Goal: Information Seeking & Learning: Understand process/instructions

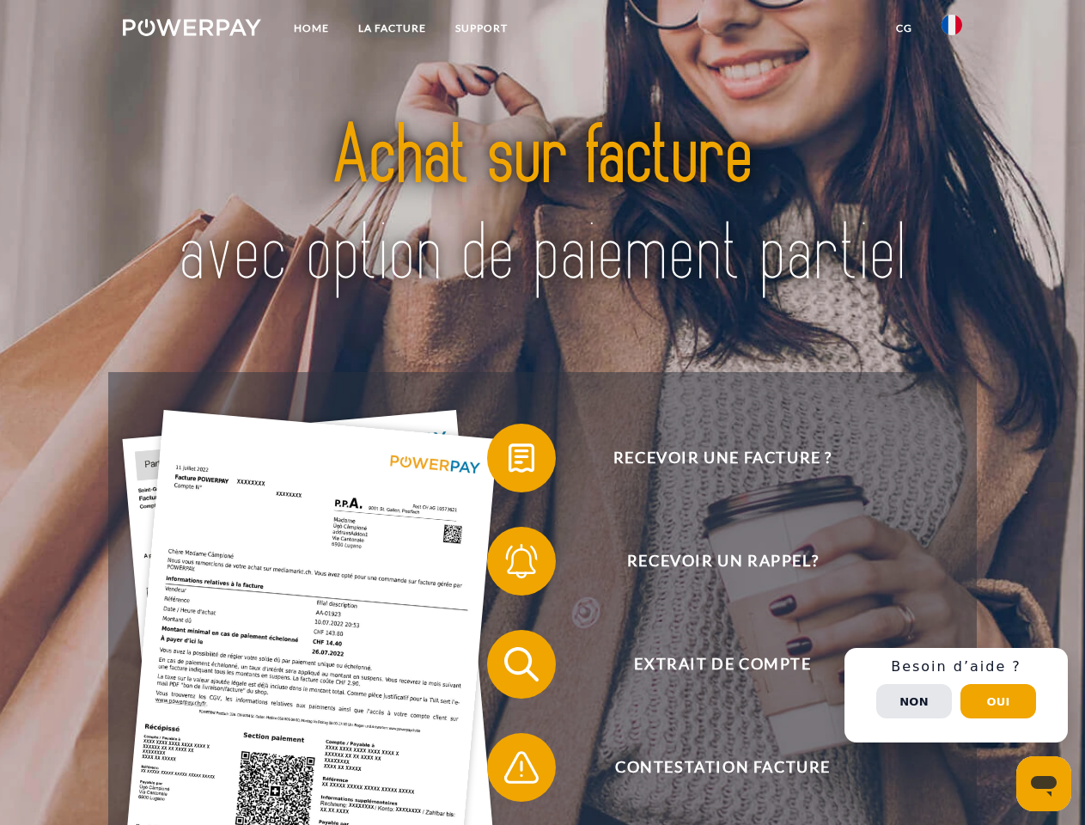
click at [192, 30] on img at bounding box center [192, 27] width 138 height 17
click at [952, 30] on img at bounding box center [951, 25] width 21 height 21
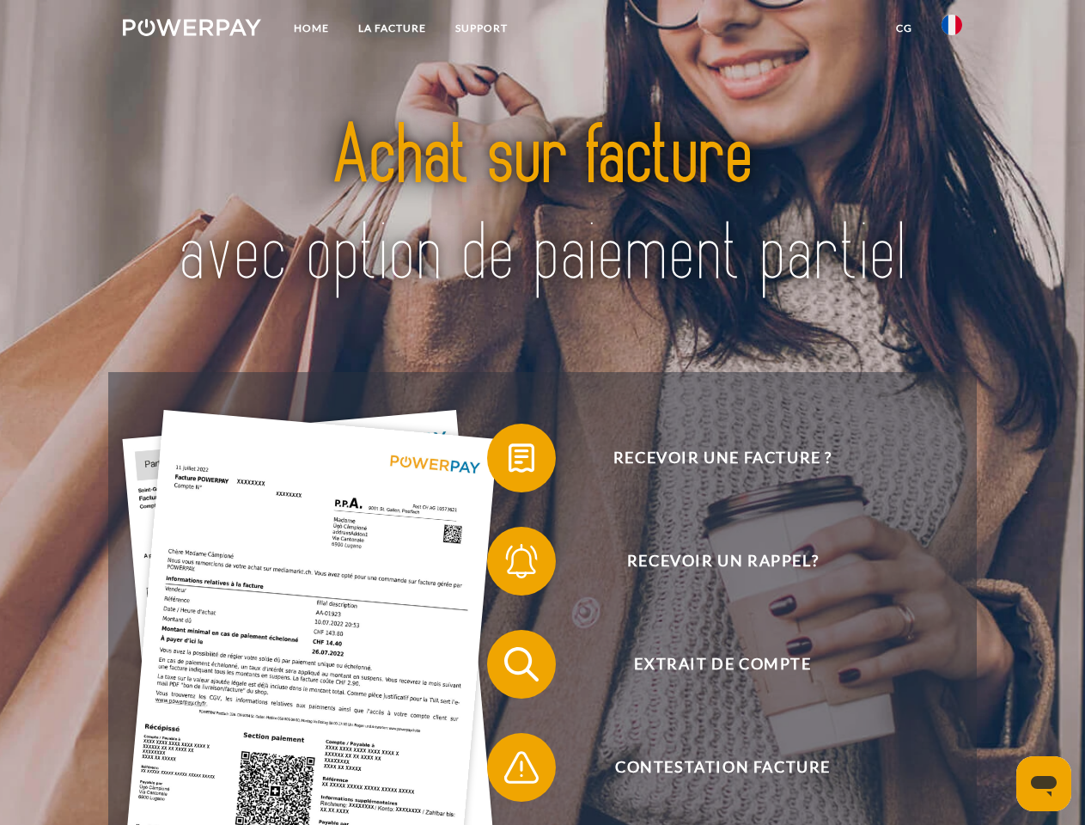
click at [904, 28] on link "CG" at bounding box center [904, 28] width 46 height 31
click at [508, 461] on span at bounding box center [496, 458] width 86 height 86
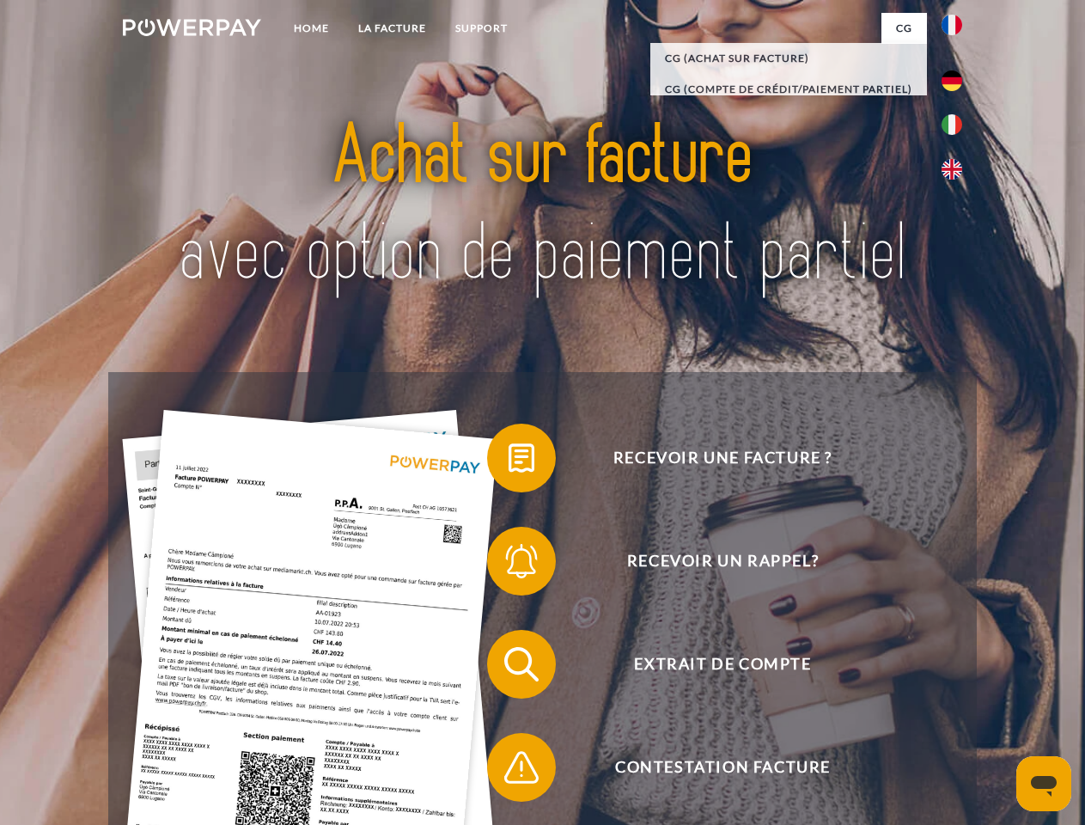
click at [508, 564] on div "Recevoir une facture ? Recevoir un rappel? Extrait de compte retour" at bounding box center [541, 715] width 867 height 687
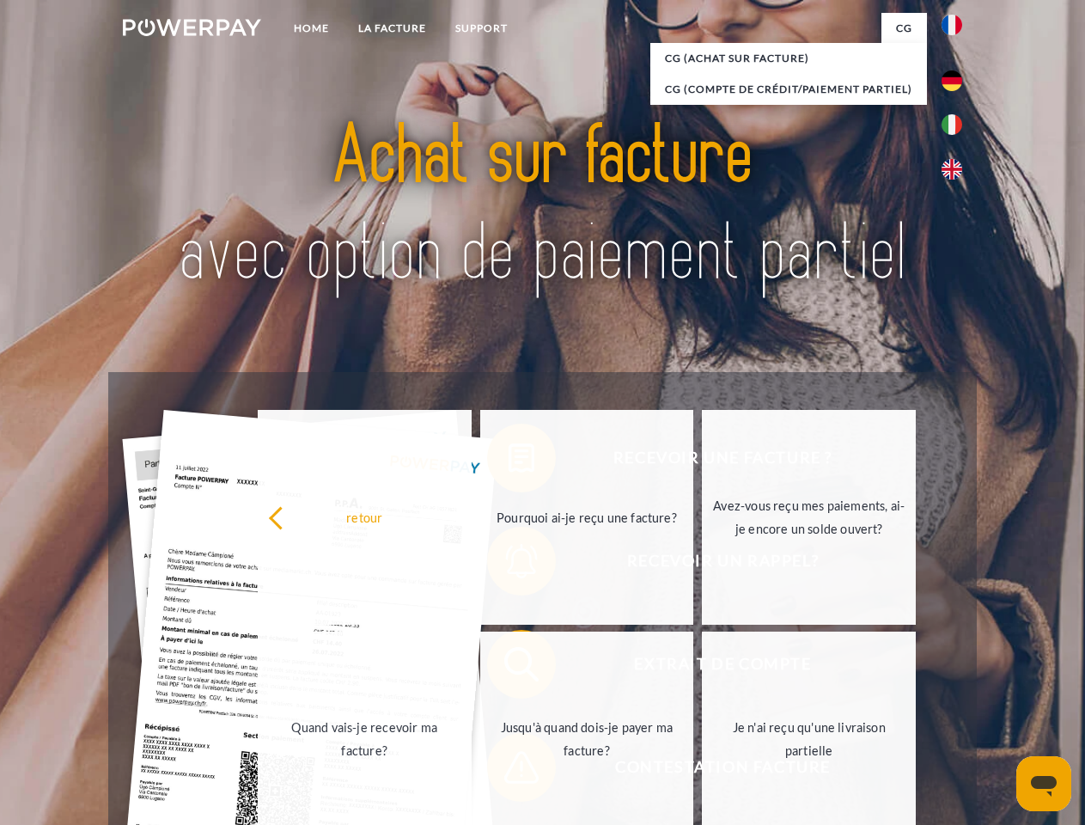
click at [508, 667] on link "Jusqu'à quand dois-je payer ma facture?" at bounding box center [587, 738] width 214 height 215
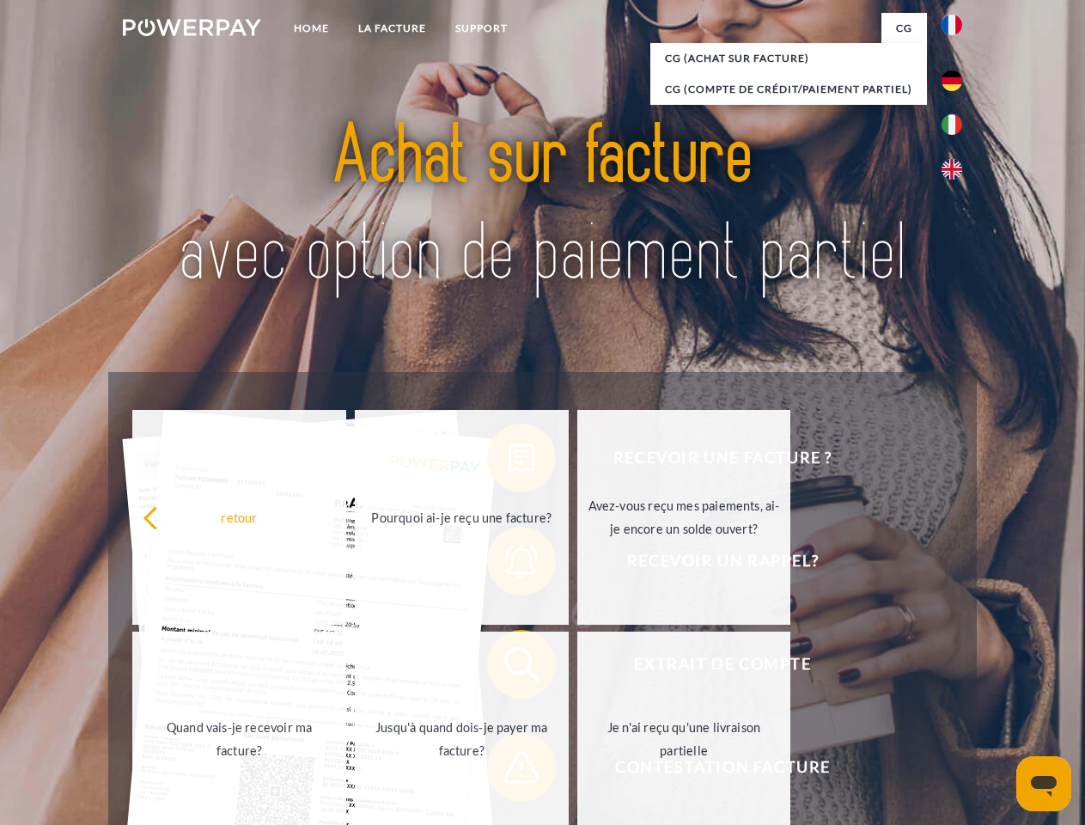
click at [508, 770] on span at bounding box center [496, 767] width 86 height 86
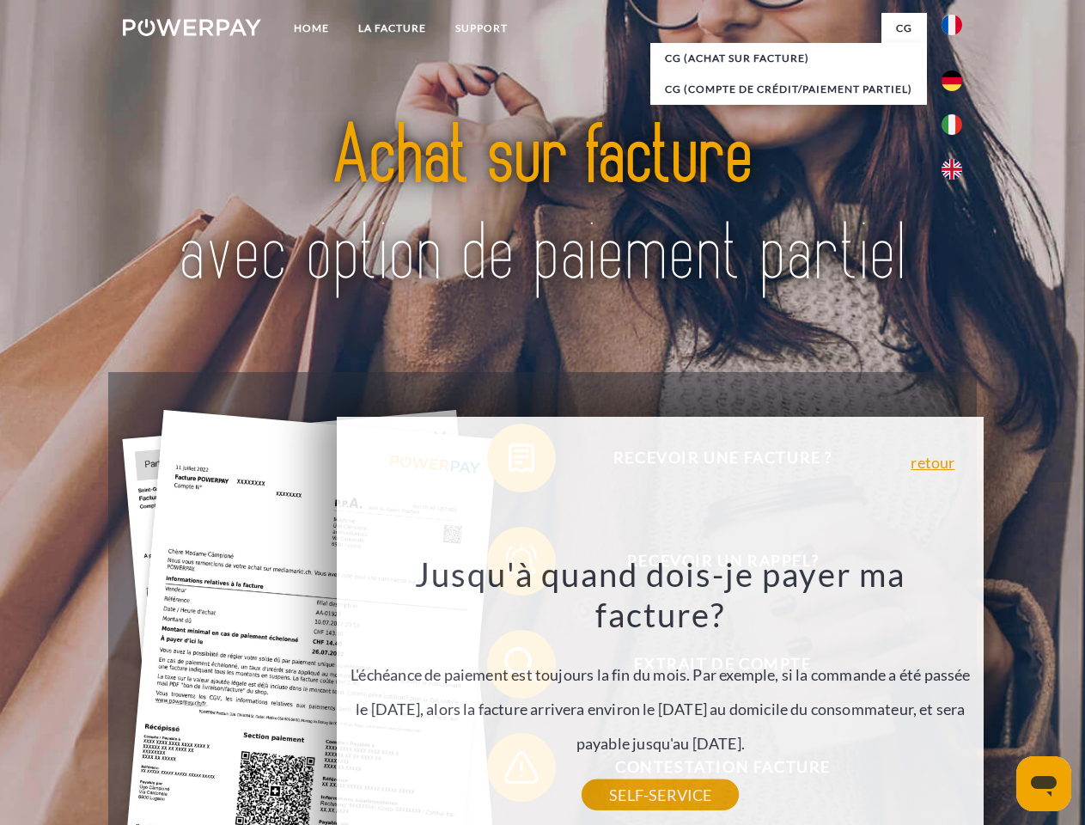
click at [956, 695] on div "Recevoir une facture ? Recevoir un rappel? Extrait de compte retour" at bounding box center [541, 715] width 867 height 687
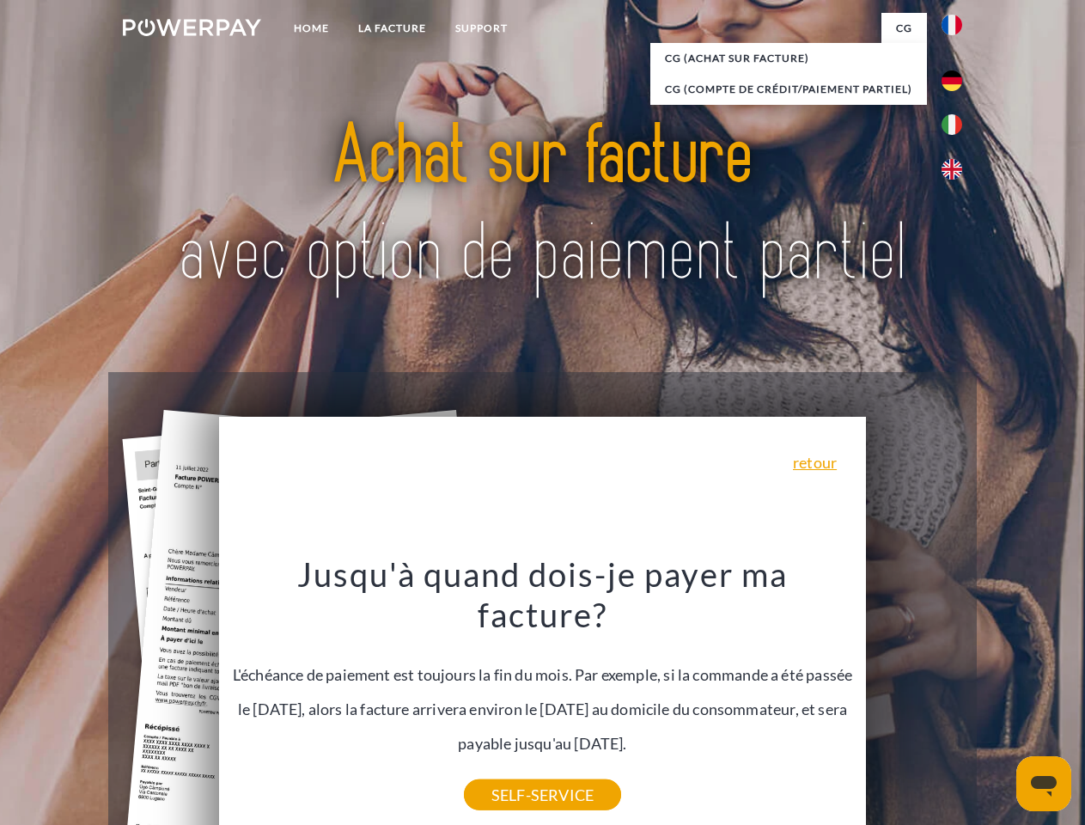
click at [914, 698] on span "Extrait de compte" at bounding box center [722, 664] width 421 height 69
click at [998, 701] on header "Home LA FACTURE Support" at bounding box center [542, 593] width 1085 height 1186
